Goal: Information Seeking & Learning: Check status

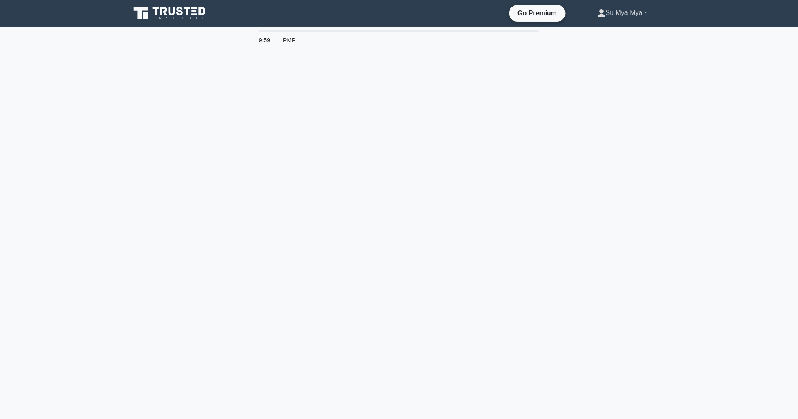
click at [617, 19] on link "Su Mya Mya" at bounding box center [623, 13] width 90 height 17
click at [602, 34] on link "Profile" at bounding box center [610, 32] width 65 height 13
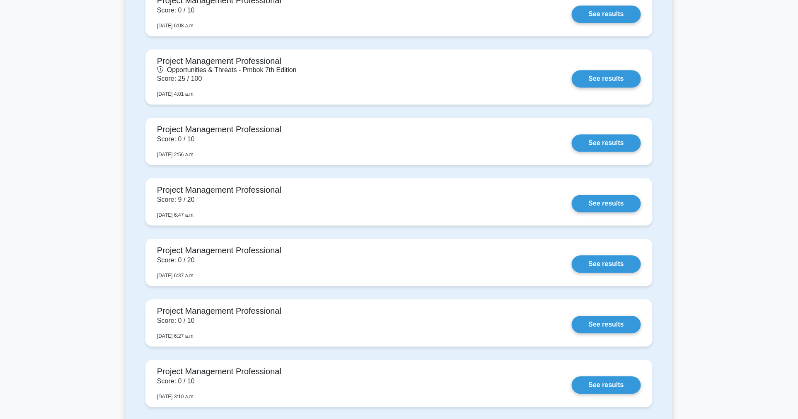
scroll to position [552, 0]
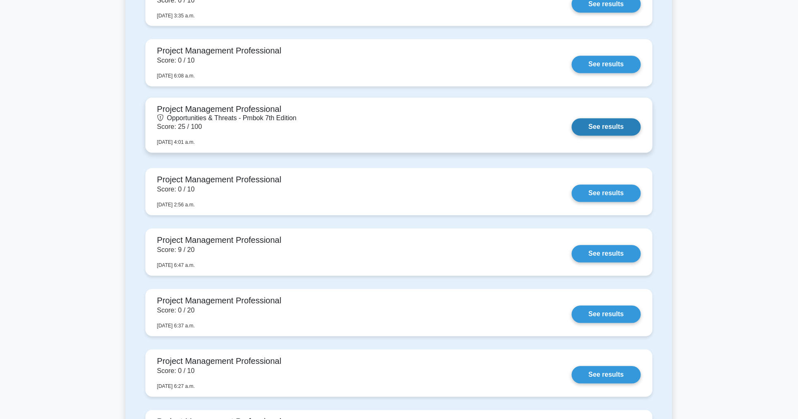
click at [611, 119] on link "See results" at bounding box center [606, 127] width 69 height 17
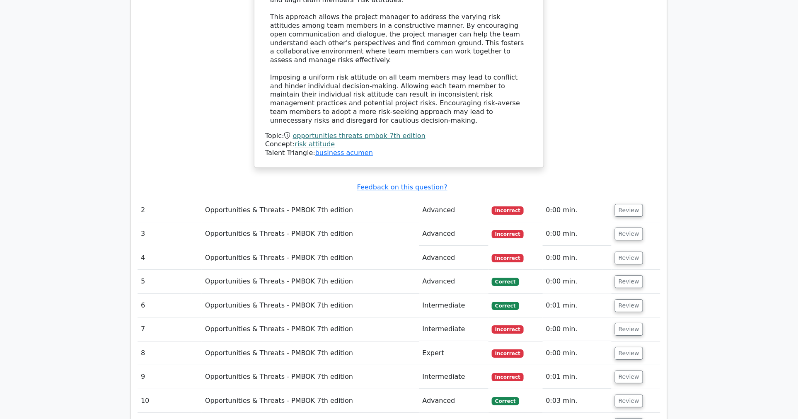
scroll to position [967, 0]
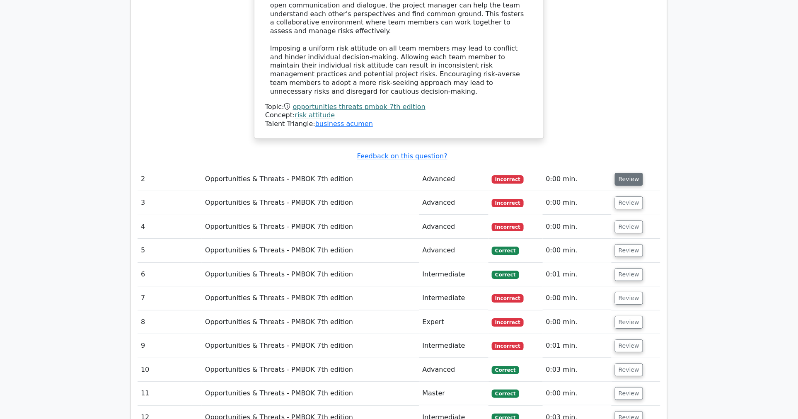
click at [622, 173] on button "Review" at bounding box center [629, 179] width 28 height 13
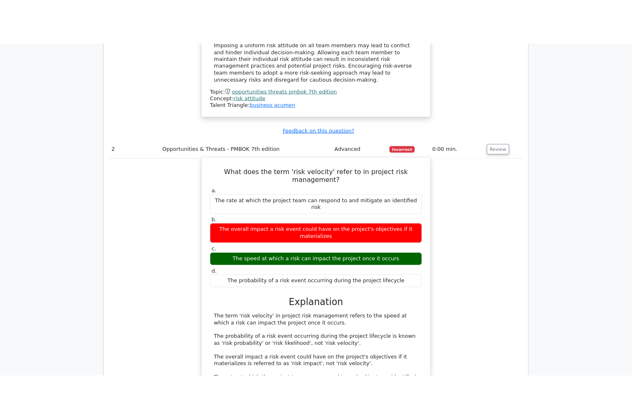
scroll to position [1059, 0]
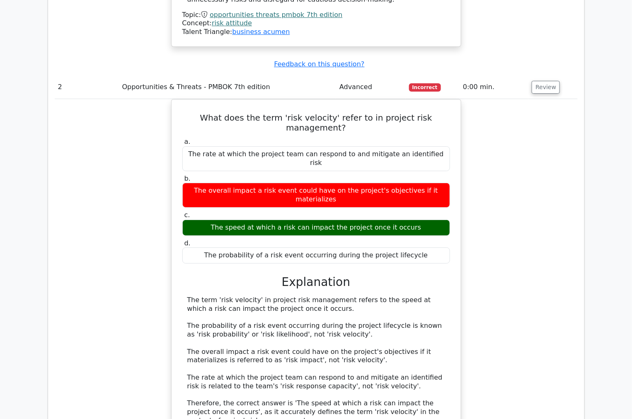
click at [140, 99] on div "What does the term 'risk velocity' refer to in project risk management? a. The …" at bounding box center [316, 288] width 523 height 379
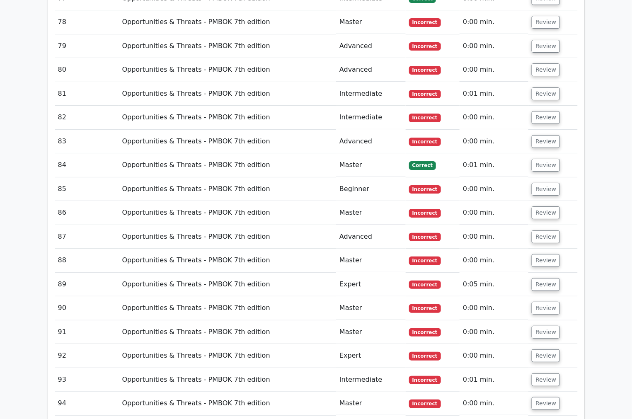
scroll to position [3315, 0]
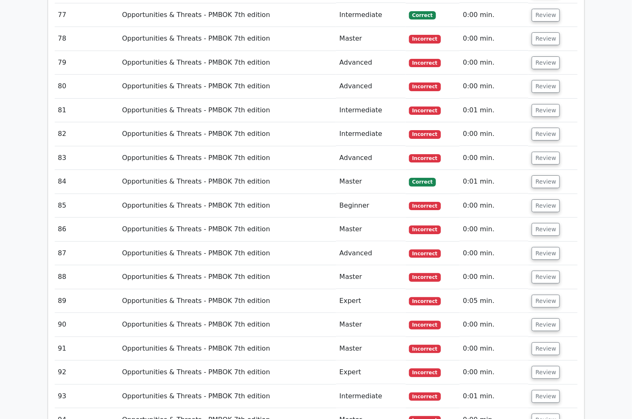
click at [528, 99] on tr "81 Opportunities & Threats - PMBOK 7th edition Intermediate Incorrect 0:01 min.…" at bounding box center [316, 111] width 523 height 24
click at [532, 104] on button "Review" at bounding box center [546, 110] width 28 height 13
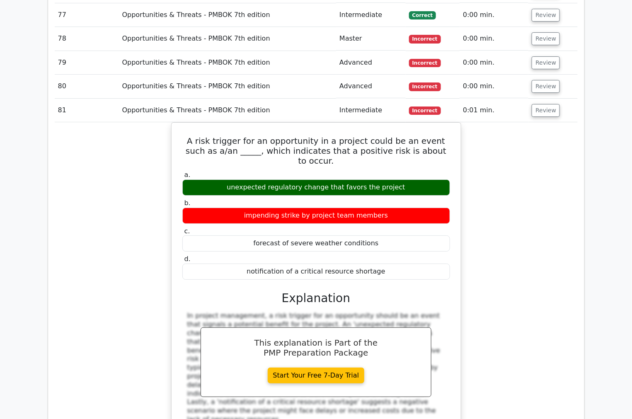
click at [527, 137] on div "A risk trigger for an opportunity in a project could be an event such as a/an _…" at bounding box center [316, 299] width 523 height 354
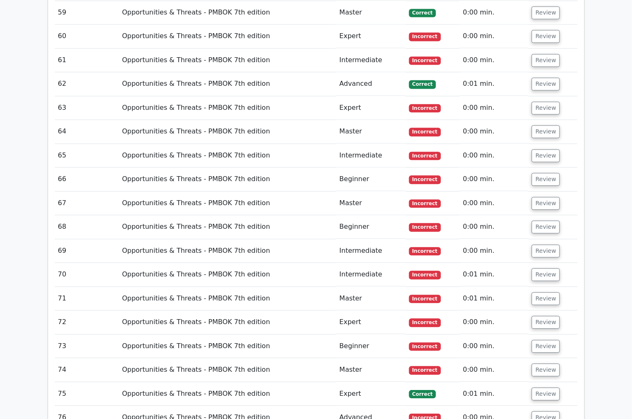
scroll to position [2808, 0]
